Goal: Use online tool/utility: Utilize a website feature to perform a specific function

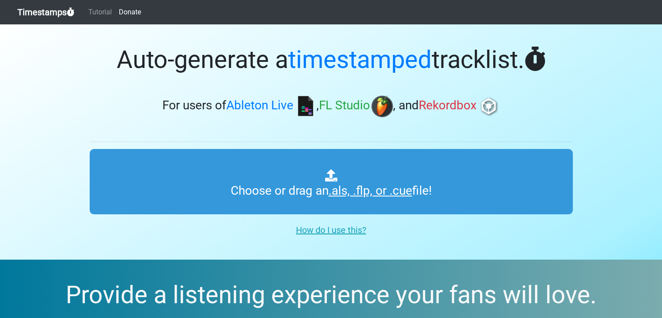
type input "C:\fakepath\UpOnly 544 - Done No Talk, not with-talk.als"
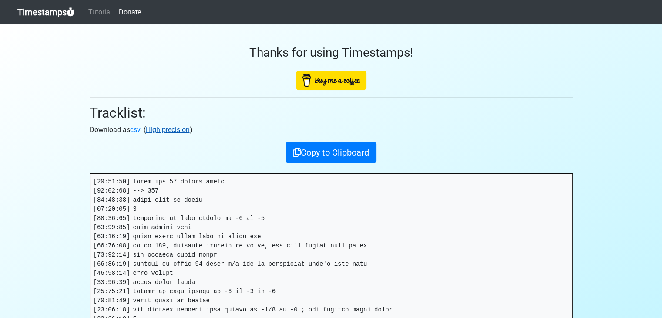
click at [156, 127] on link "High precision" at bounding box center [168, 129] width 44 height 8
click at [67, 17] on link "Timestamps" at bounding box center [45, 11] width 57 height 17
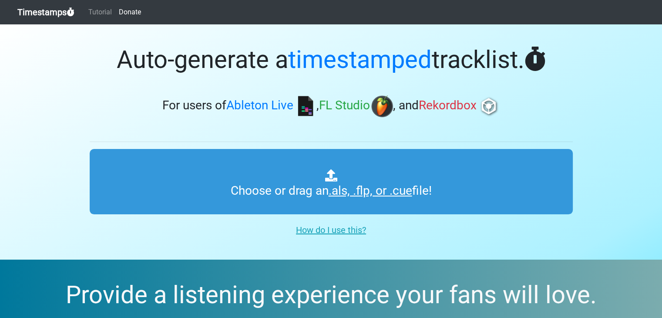
type input "C:\fakepath\UpOnly 544 - Done No Talk, not with-talk.als"
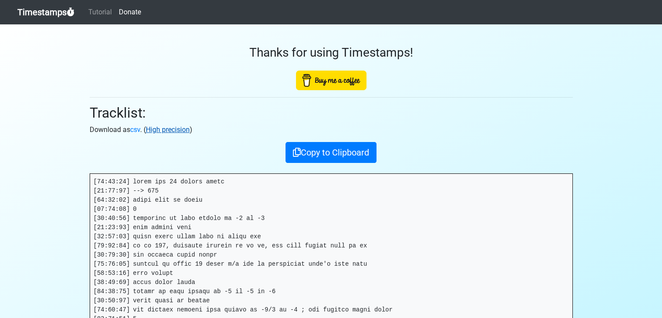
click at [158, 128] on link "High precision" at bounding box center [168, 129] width 44 height 8
